Goal: Transaction & Acquisition: Subscribe to service/newsletter

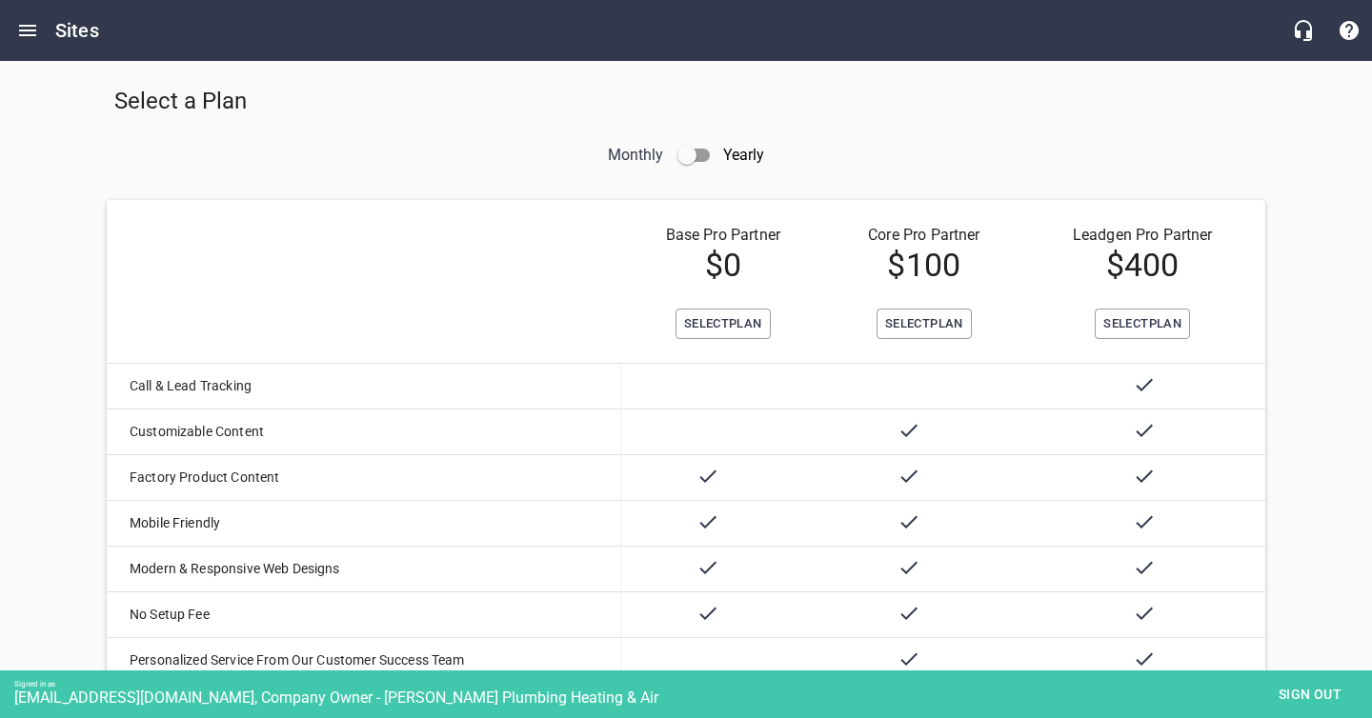
scroll to position [4, 0]
click at [696, 153] on input "checkbox" at bounding box center [687, 156] width 46 height 46
checkbox input "true"
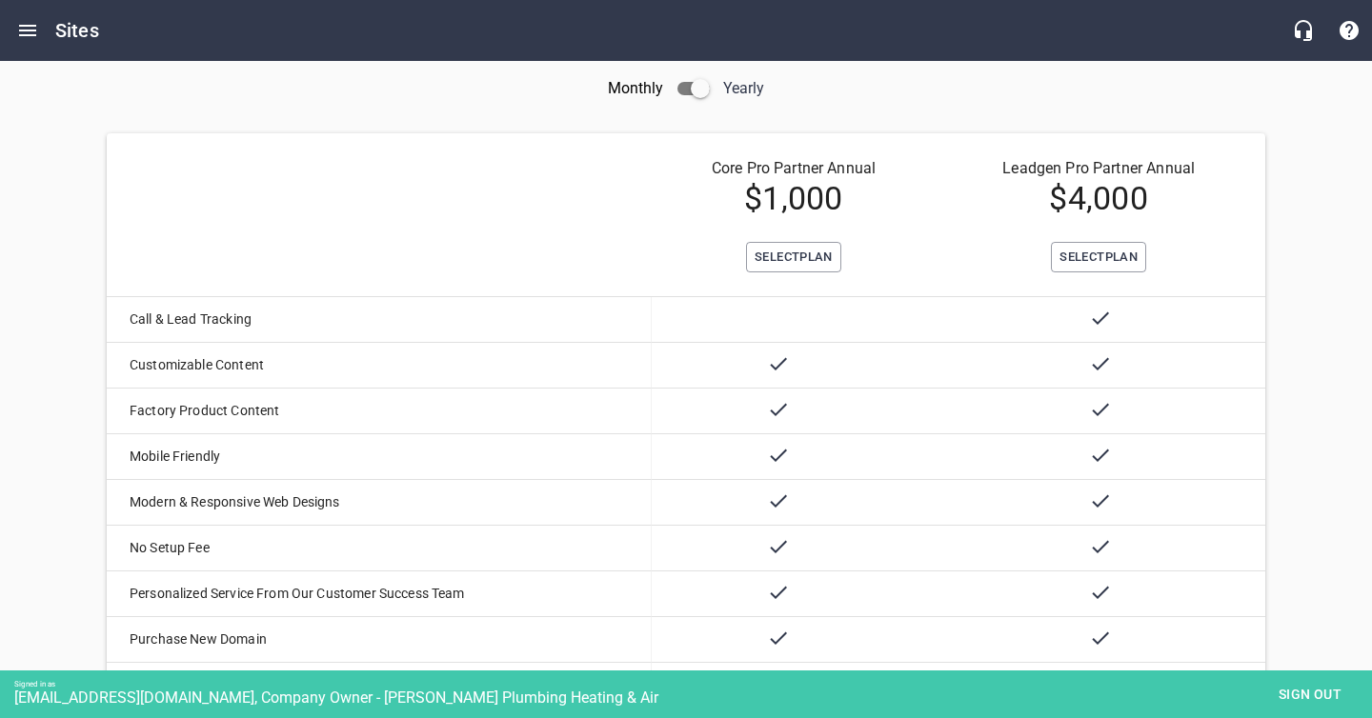
scroll to position [70, 0]
click at [773, 259] on span "Select Plan" at bounding box center [794, 260] width 78 height 22
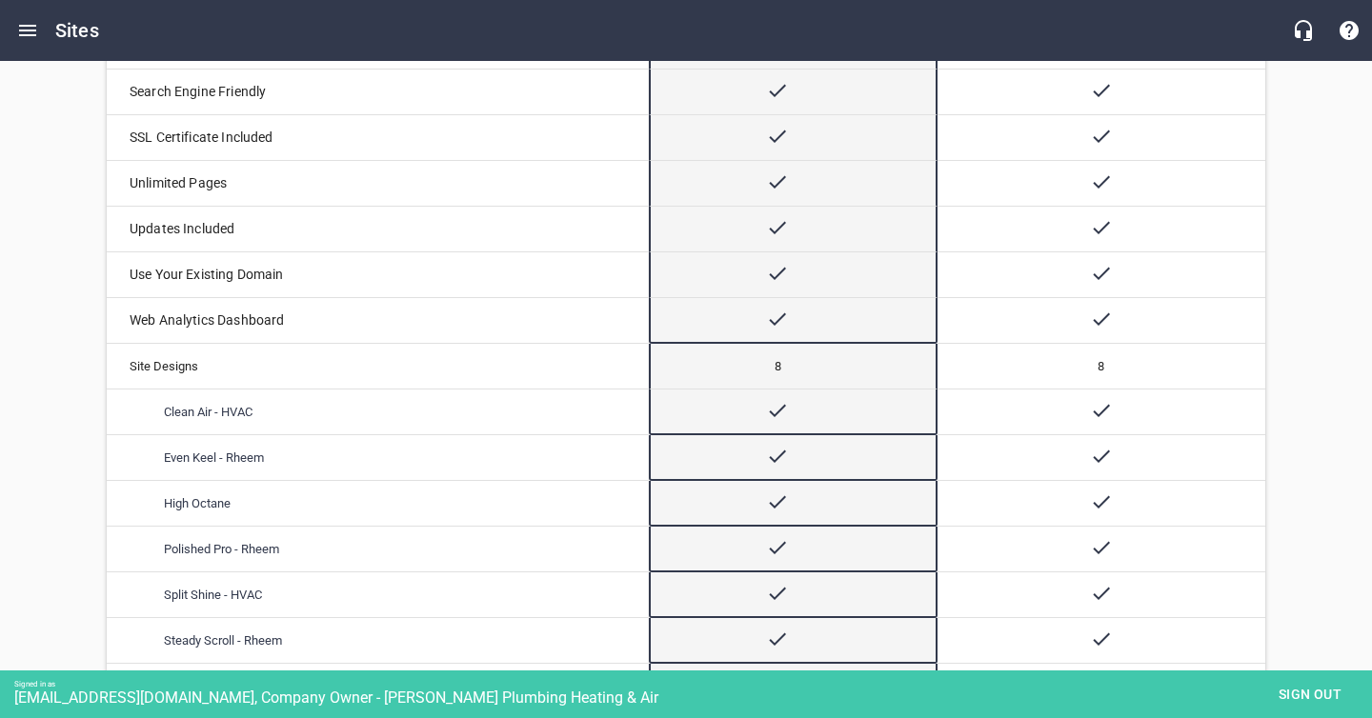
scroll to position [856, 0]
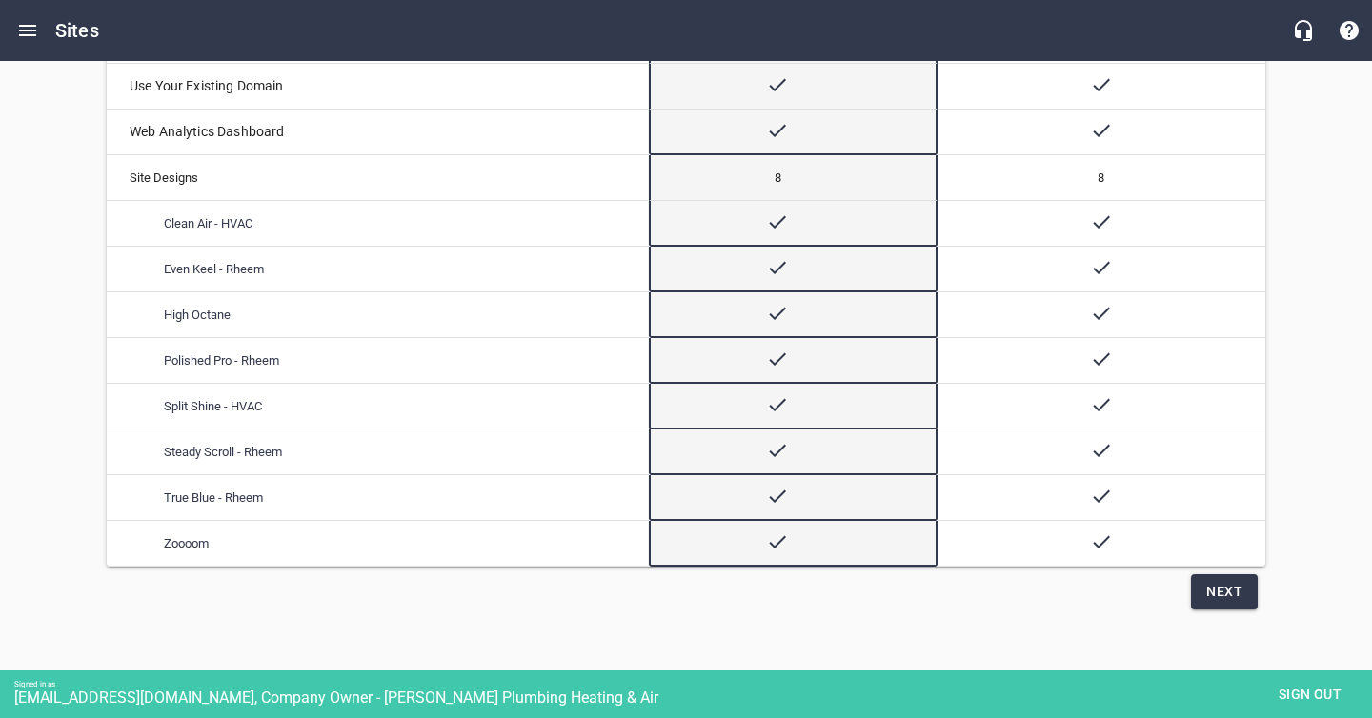
click at [1217, 581] on span "Next" at bounding box center [1224, 592] width 36 height 24
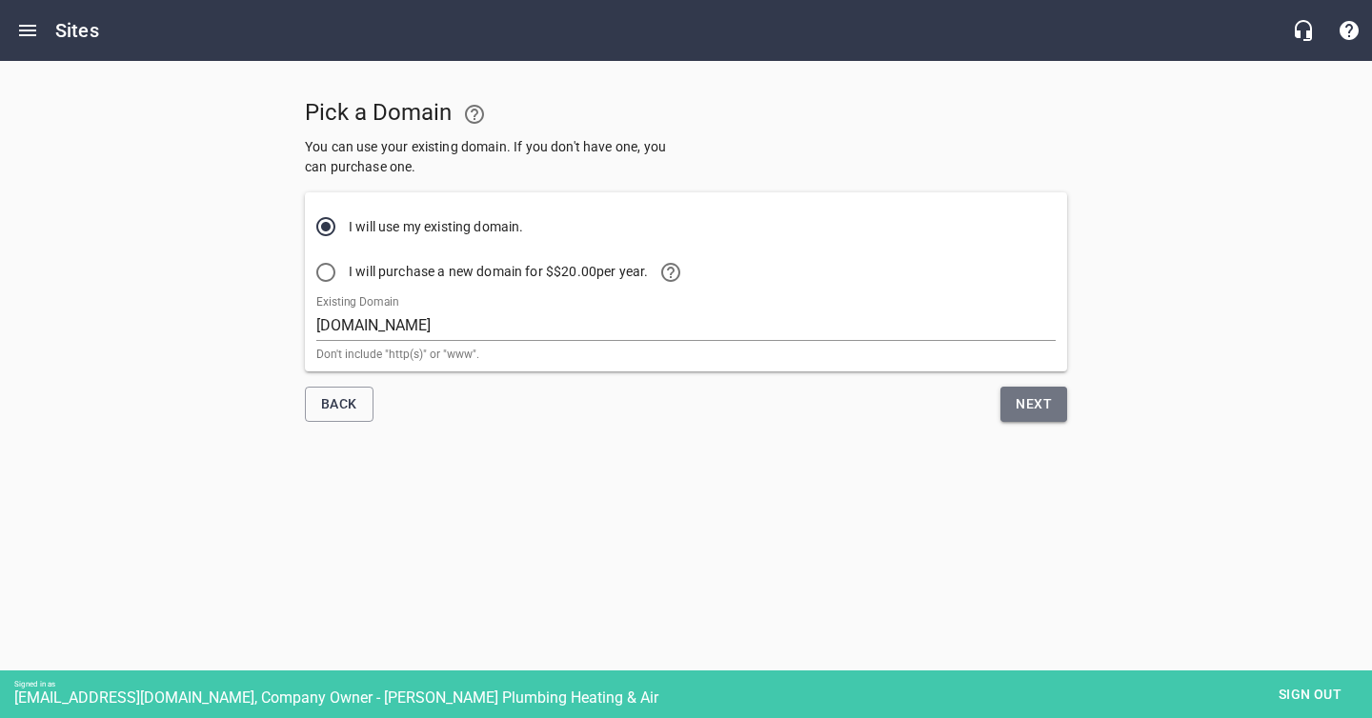
click at [1024, 408] on span "Next" at bounding box center [1034, 405] width 36 height 24
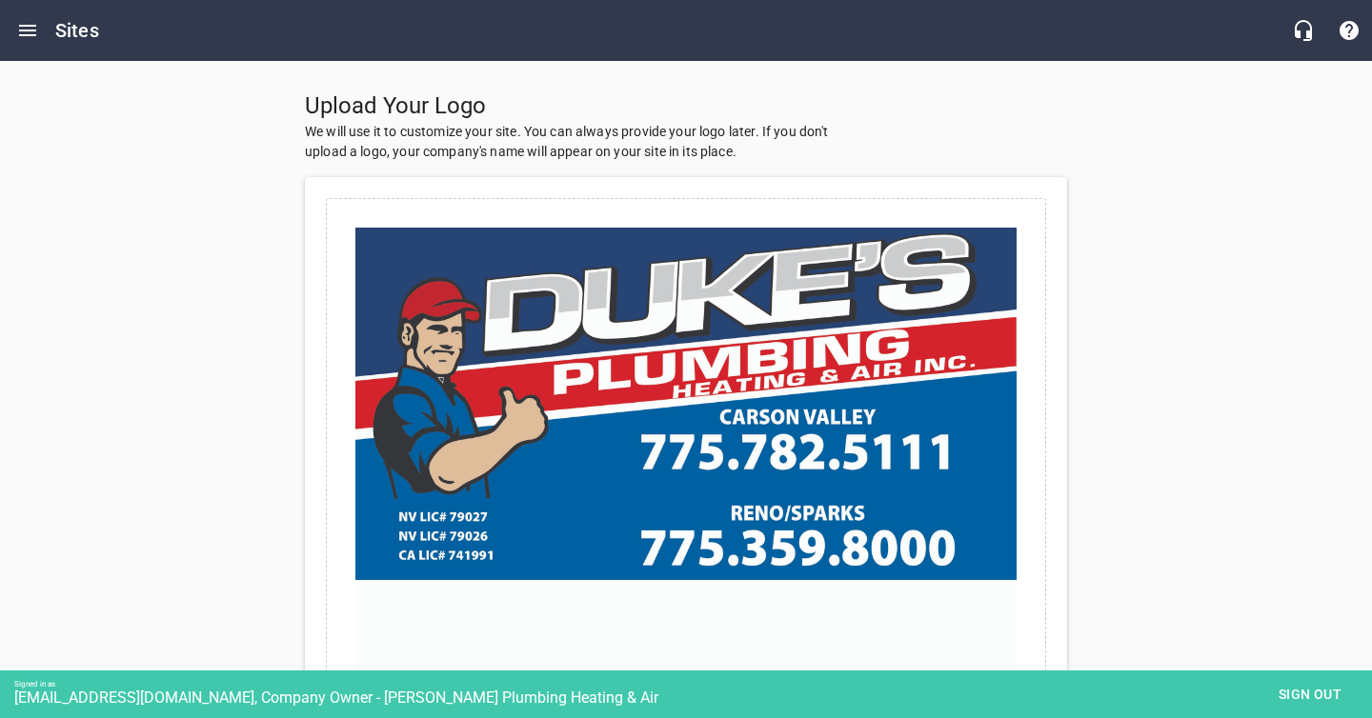
scroll to position [286, 0]
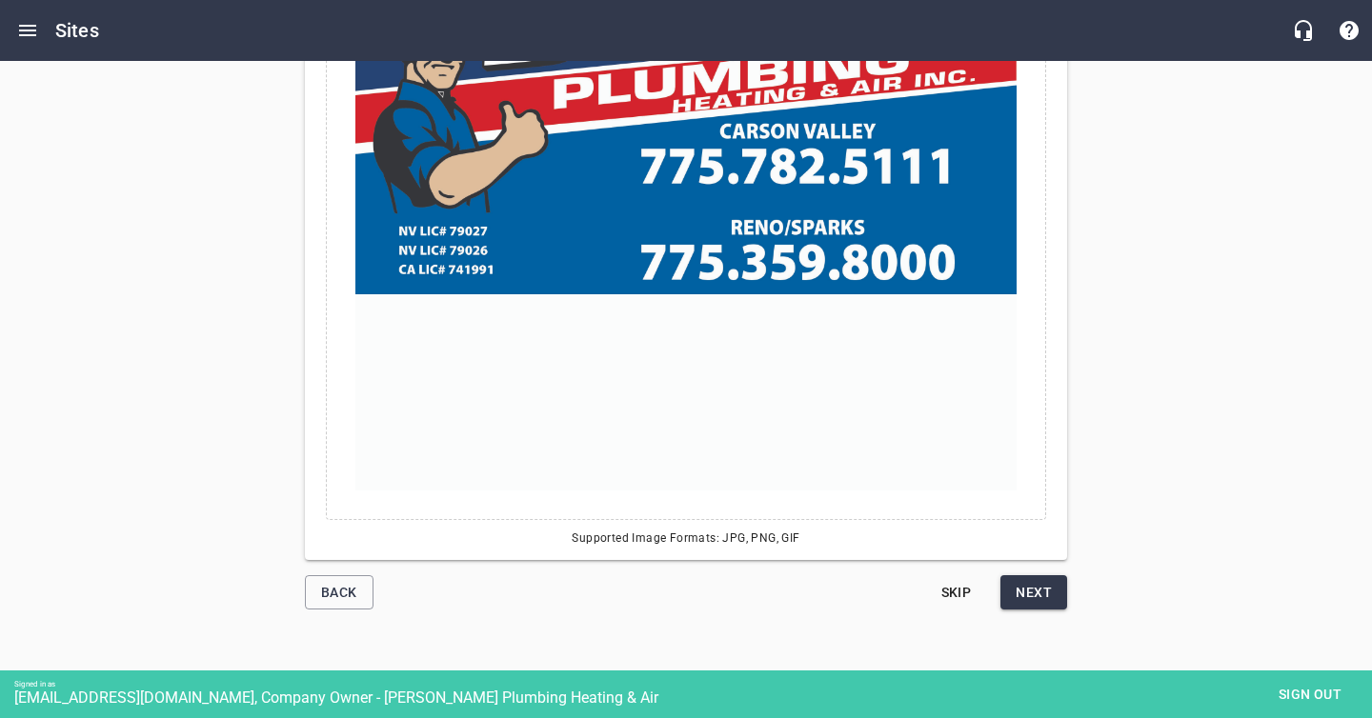
click at [1057, 599] on button "Next" at bounding box center [1033, 592] width 67 height 35
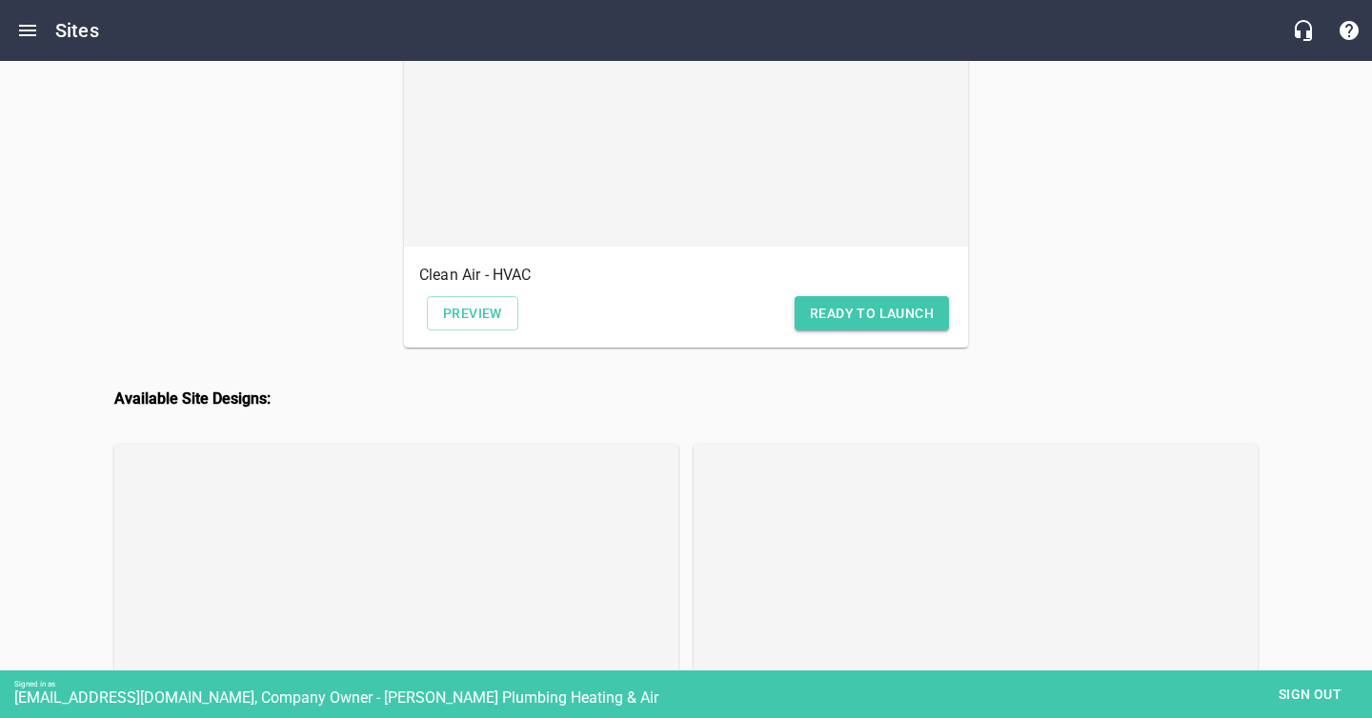
scroll to position [1791, 0]
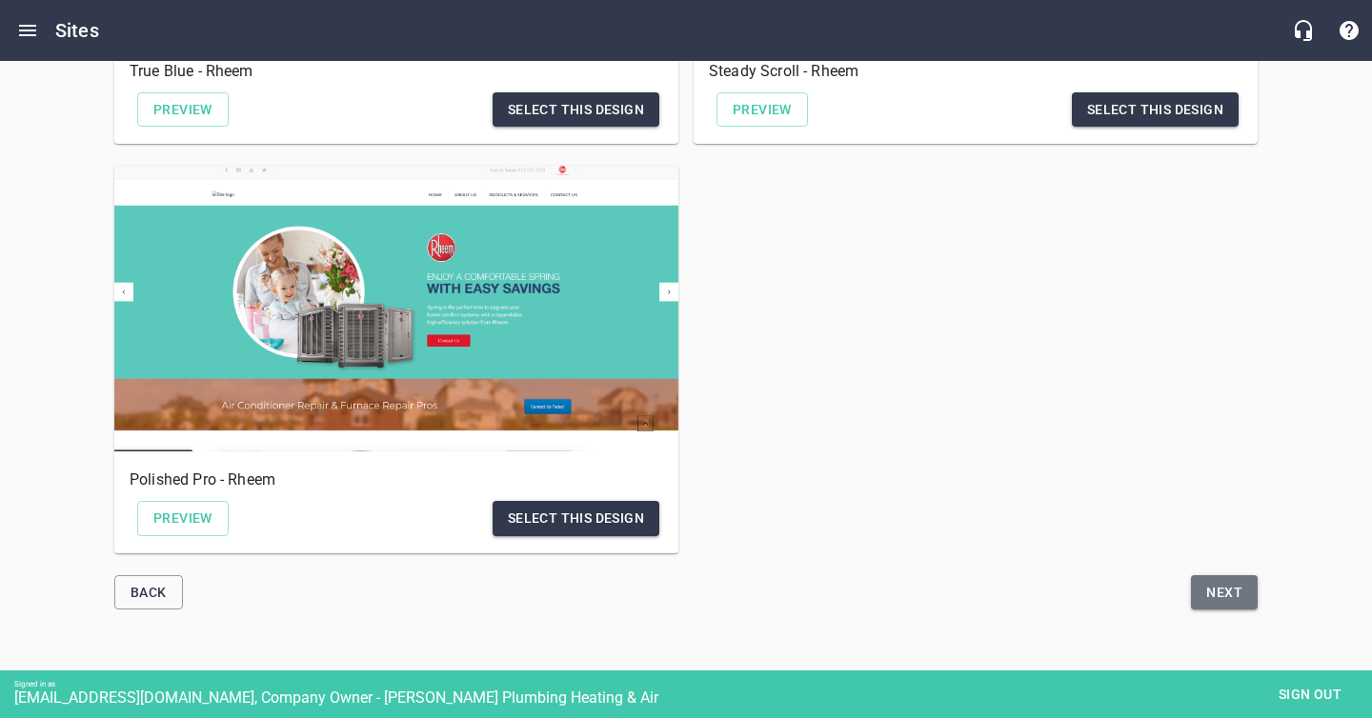
click at [1240, 599] on span "Next" at bounding box center [1224, 593] width 36 height 24
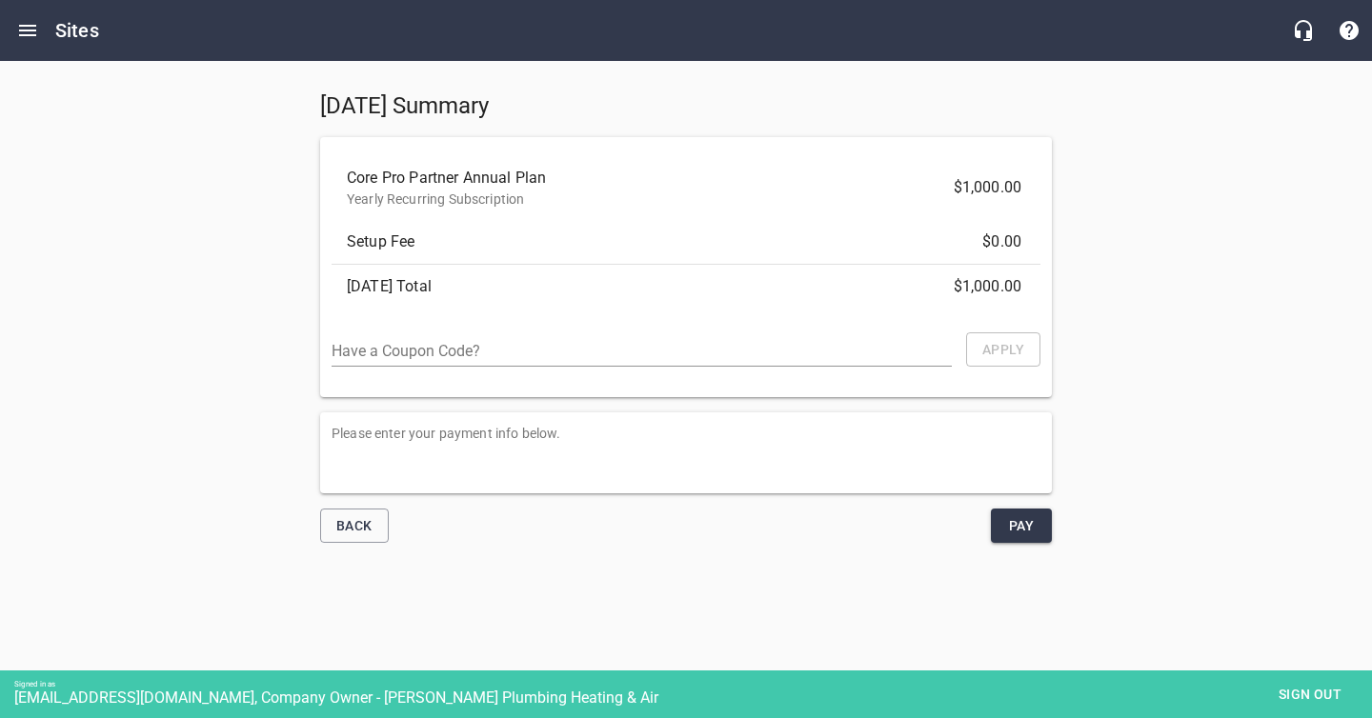
click at [1293, 687] on span "Sign out" at bounding box center [1310, 695] width 80 height 24
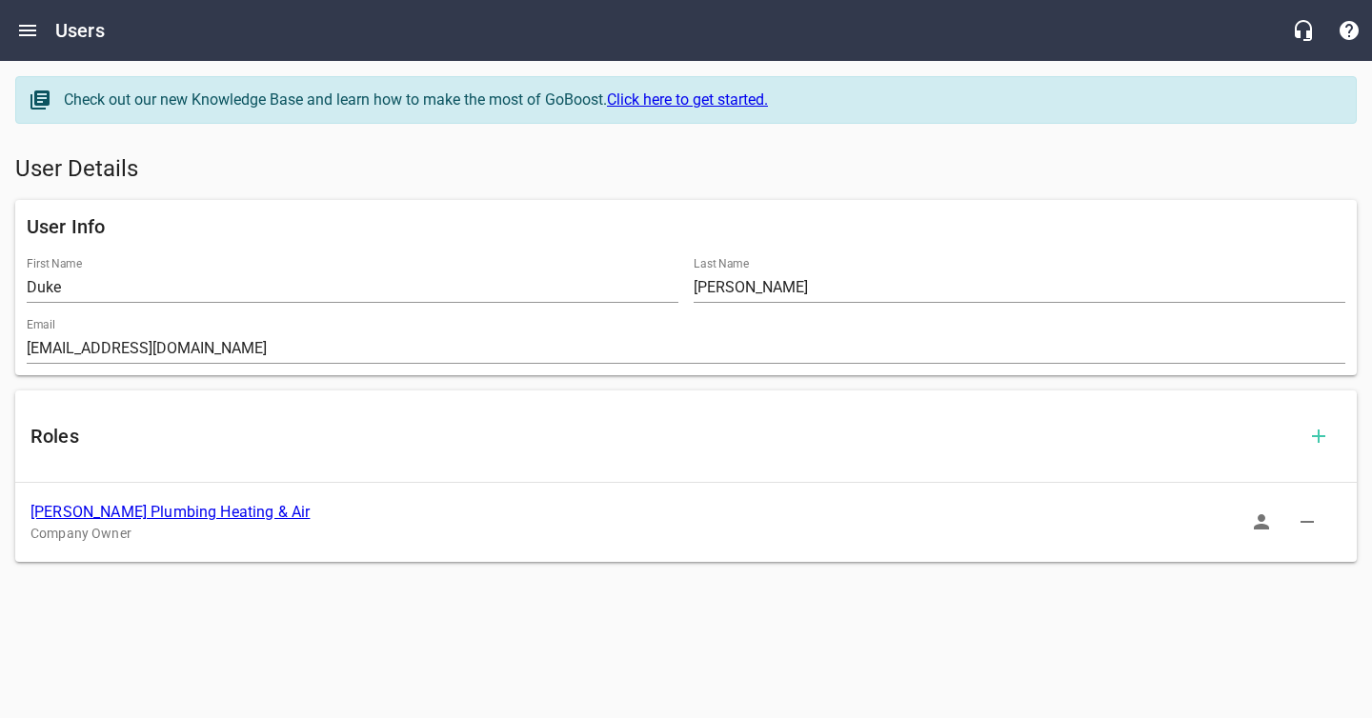
click at [161, 512] on link "[PERSON_NAME] Plumbing Heating & Air" at bounding box center [169, 512] width 279 height 18
